Goal: Transaction & Acquisition: Purchase product/service

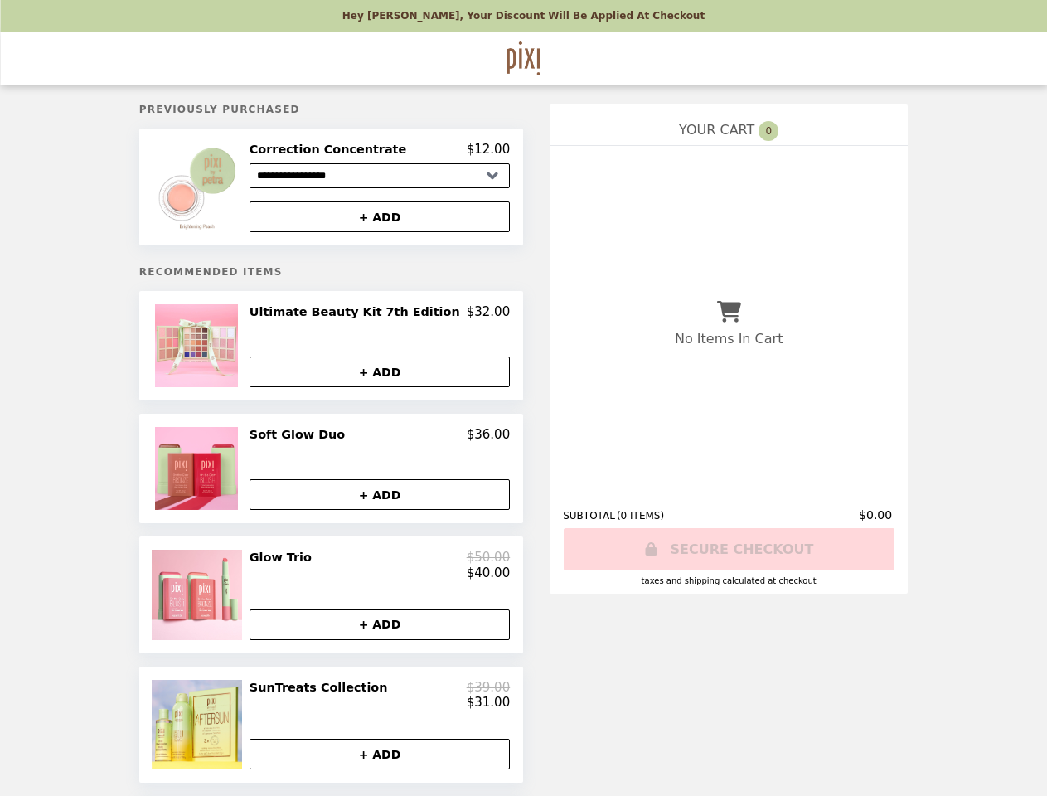
click at [225, 189] on img at bounding box center [199, 187] width 95 height 90
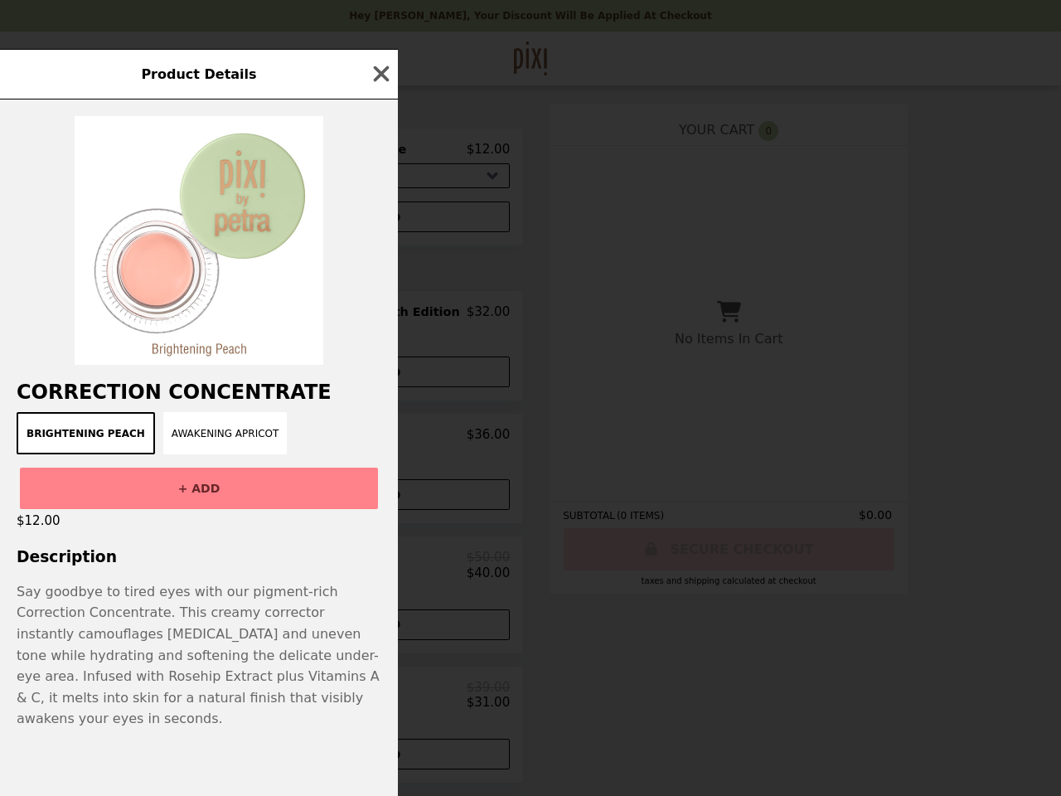
click at [379, 220] on div "Product Details Correction Concentrate Brightening Peach Awakening Apricot + AD…" at bounding box center [530, 398] width 1061 height 796
click at [225, 351] on img at bounding box center [199, 240] width 249 height 249
click at [379, 317] on div at bounding box center [199, 231] width 398 height 265
click at [379, 376] on div "Product Details Correction Concentrate Brightening Peach Awakening Apricot + AD…" at bounding box center [530, 398] width 1061 height 796
click at [225, 473] on div "Product Details Correction Concentrate Brightening Peach Awakening Apricot + AD…" at bounding box center [530, 398] width 1061 height 796
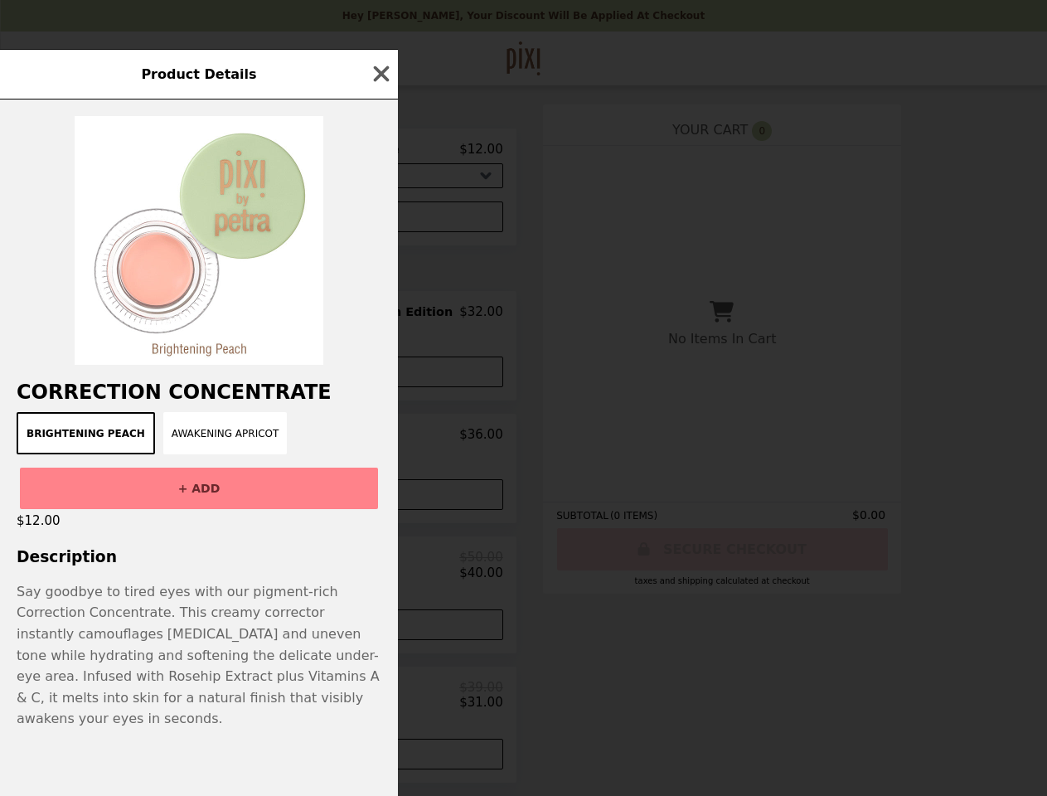
click at [379, 440] on div "Soft Glow Duo $36.00" at bounding box center [372, 434] width 260 height 15
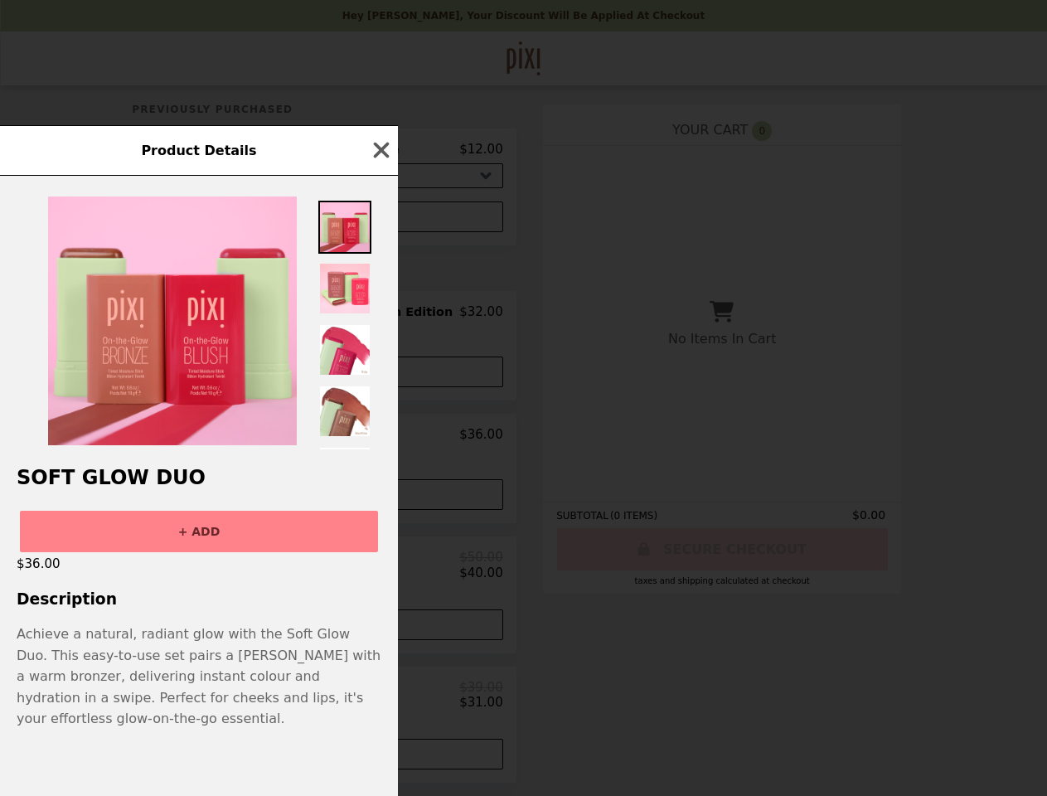
click at [379, 499] on div "Product Details Soft Glow Duo + ADD $36.00 Description Achieve a natural, radia…" at bounding box center [523, 398] width 1047 height 796
click at [225, 602] on div "Soft Glow Duo + ADD $36.00 Description Achieve a natural, radiant glow with the…" at bounding box center [199, 486] width 398 height 620
